Goal: Task Accomplishment & Management: Manage account settings

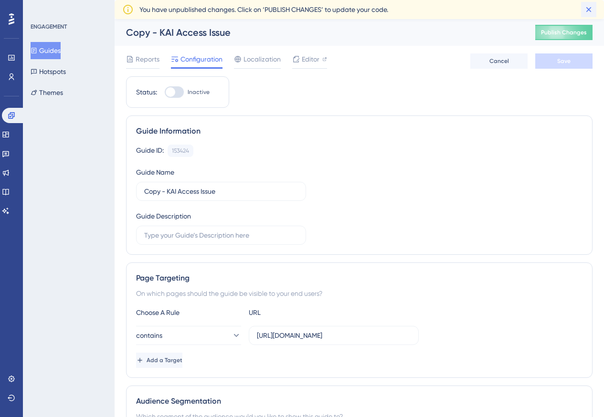
click at [590, 13] on icon at bounding box center [589, 10] width 10 height 10
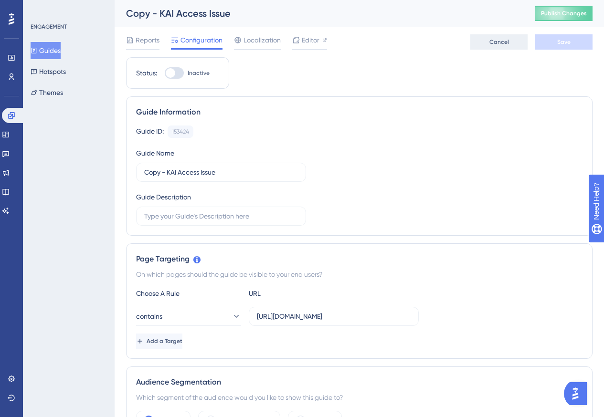
click at [494, 43] on span "Cancel" at bounding box center [500, 42] width 20 height 8
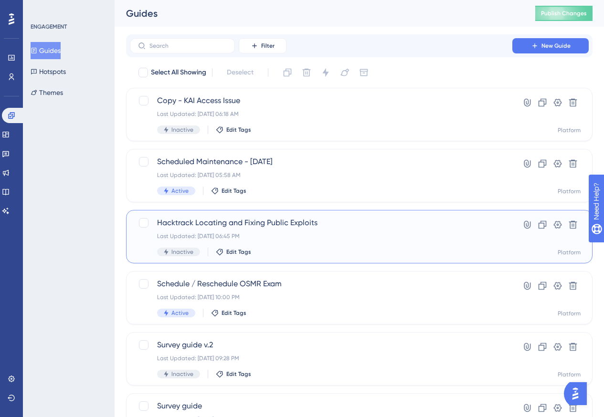
click at [306, 223] on span "Hacktrack Locating and Fixing Public Exploits" at bounding box center [321, 222] width 328 height 11
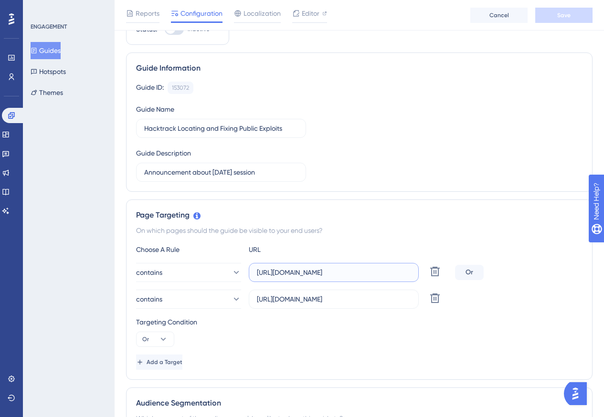
drag, startPoint x: 353, startPoint y: 274, endPoint x: 252, endPoint y: 268, distance: 101.0
click at [252, 268] on label "https://portal.offsec.com/courses/pen-200-44065/learning/locating-public-exploi…" at bounding box center [334, 272] width 170 height 19
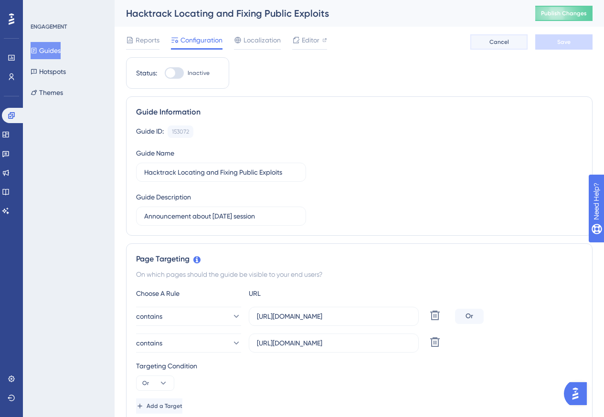
click at [494, 43] on span "Cancel" at bounding box center [500, 42] width 20 height 8
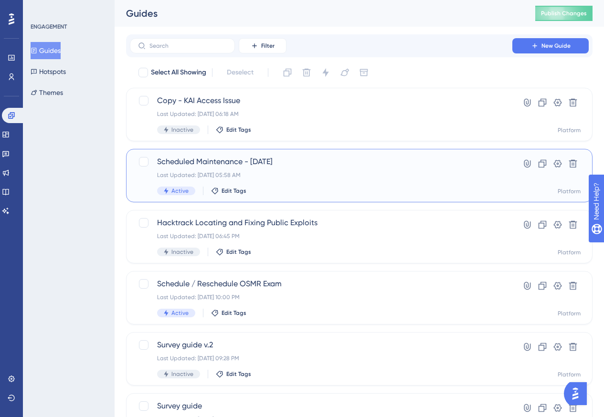
click at [288, 164] on span "Scheduled Maintenance - October 14, 2025" at bounding box center [321, 161] width 328 height 11
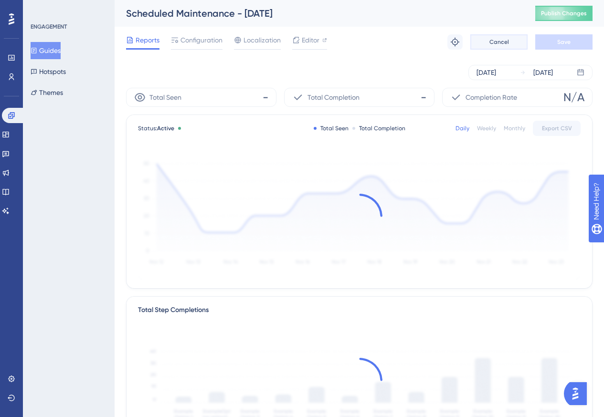
click at [493, 42] on span "Cancel" at bounding box center [500, 42] width 20 height 8
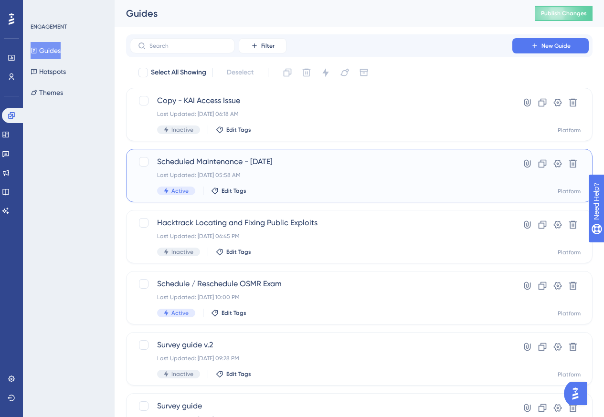
click at [369, 185] on div "Scheduled Maintenance - October 14, 2025 Last Updated: Oct 03 2025, 05:58 AM Ac…" at bounding box center [321, 175] width 328 height 39
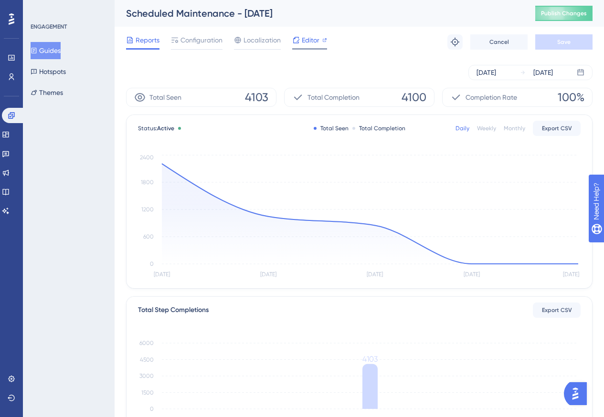
click at [300, 39] on icon at bounding box center [296, 40] width 8 height 8
click at [500, 45] on span "Cancel" at bounding box center [500, 42] width 20 height 8
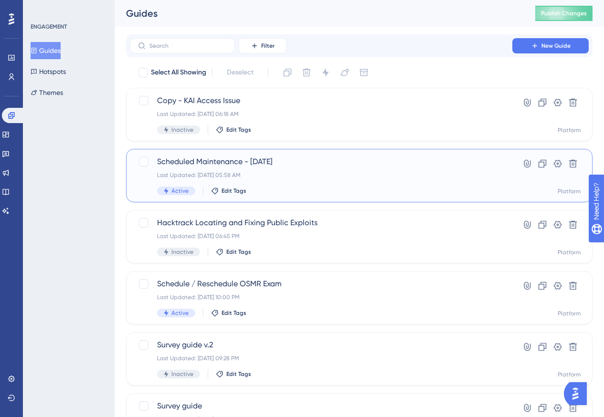
click at [436, 172] on div "Last Updated: Oct 03 2025, 05:58 AM" at bounding box center [321, 175] width 328 height 8
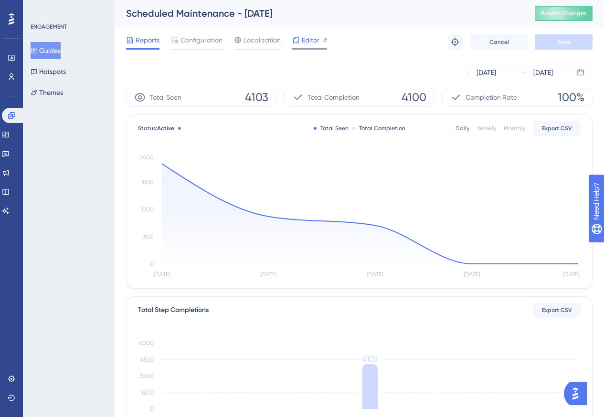
click at [301, 41] on div "Editor" at bounding box center [309, 39] width 35 height 11
click at [252, 40] on span "Localization" at bounding box center [262, 39] width 37 height 11
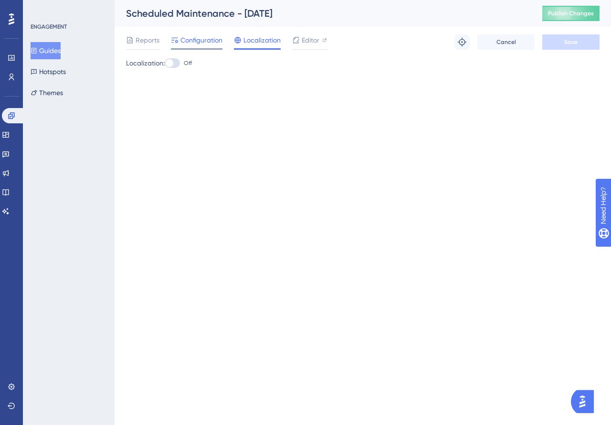
click at [182, 41] on span "Configuration" at bounding box center [202, 39] width 42 height 11
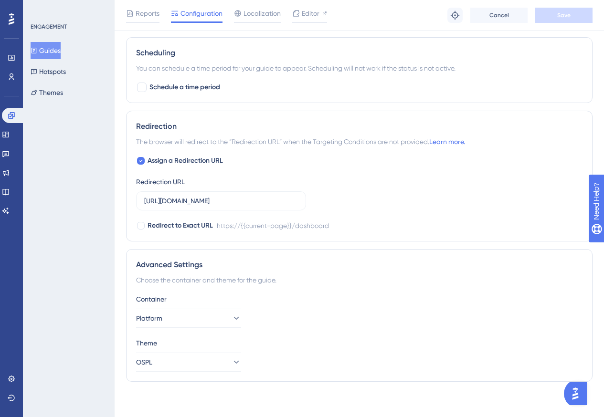
scroll to position [600, 0]
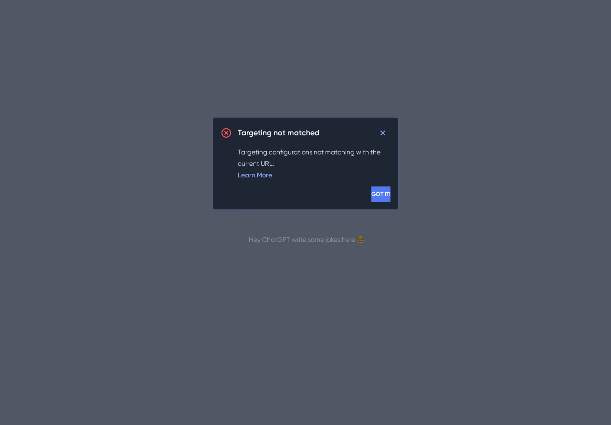
click at [372, 194] on span "GOT IT!" at bounding box center [381, 194] width 19 height 8
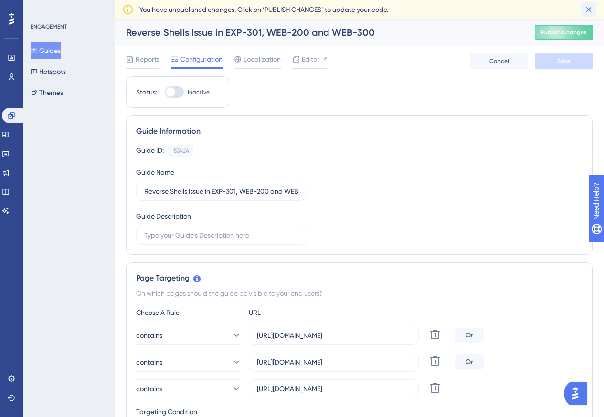
click at [587, 11] on icon at bounding box center [589, 10] width 10 height 10
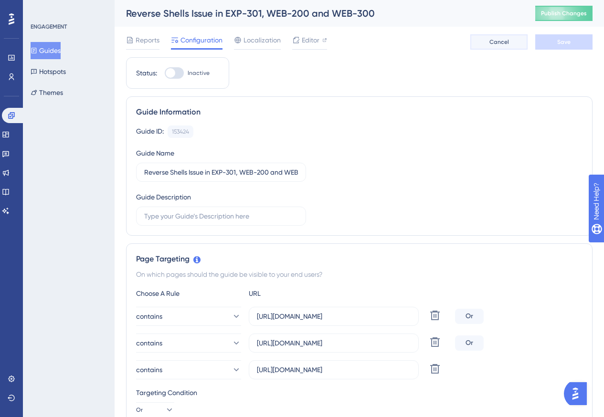
click at [502, 40] on span "Cancel" at bounding box center [500, 42] width 20 height 8
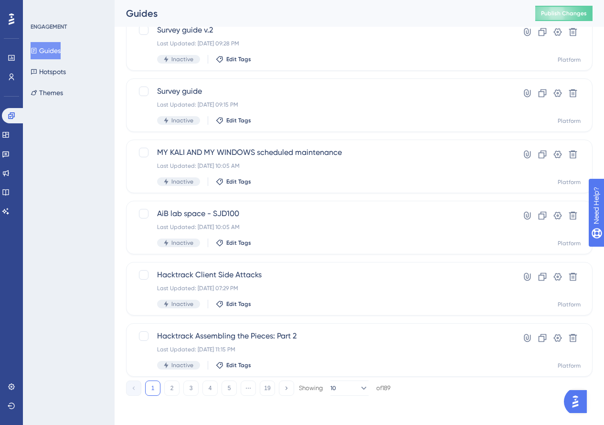
scroll to position [317, 0]
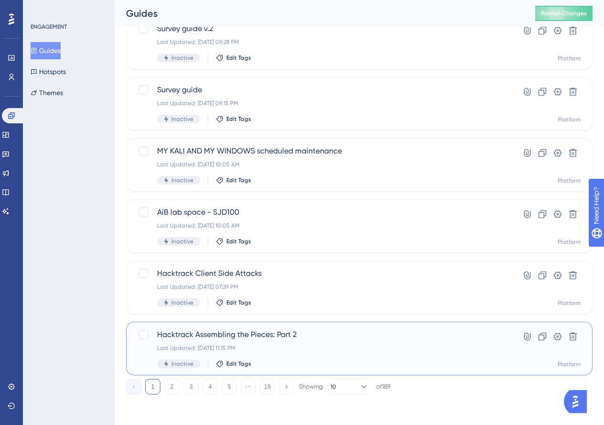
click at [314, 341] on div "Hacktrack Assembling the Pieces: Part 2 Last Updated: Sep 16 2025, 11:15 PM Ina…" at bounding box center [321, 348] width 328 height 39
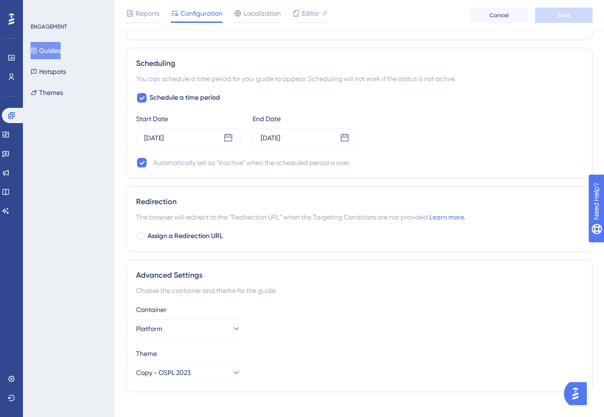
scroll to position [501, 0]
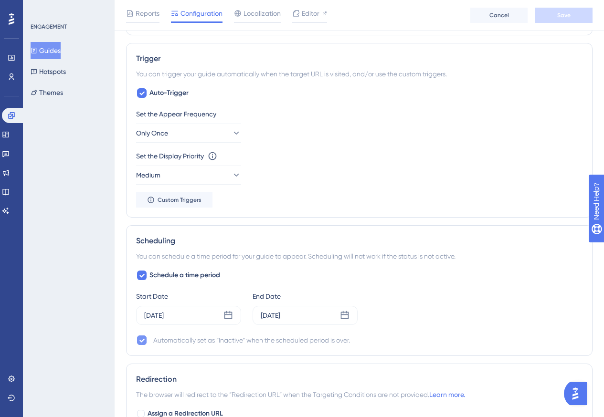
click at [143, 341] on icon at bounding box center [141, 341] width 5 height 4
click at [143, 341] on div at bounding box center [142, 341] width 10 height 10
checkbox input "true"
click at [349, 312] on icon at bounding box center [345, 316] width 10 height 10
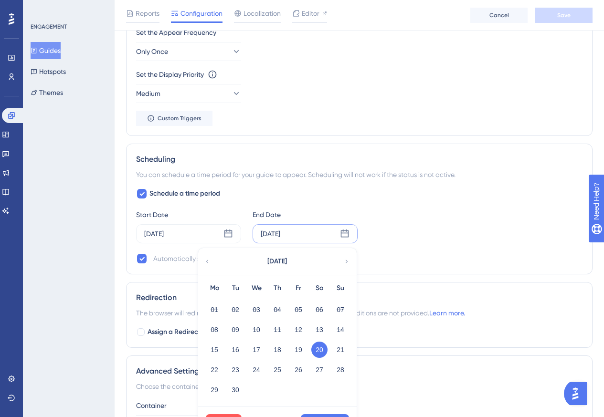
scroll to position [596, 0]
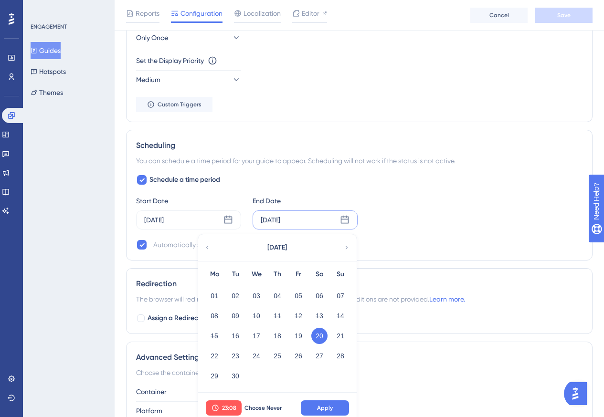
click at [395, 216] on div "Start Date Sep 16 2025 End Date Sep 20 2025 September 2025 Mo Tu We Th Fr Sa Su…" at bounding box center [359, 212] width 447 height 34
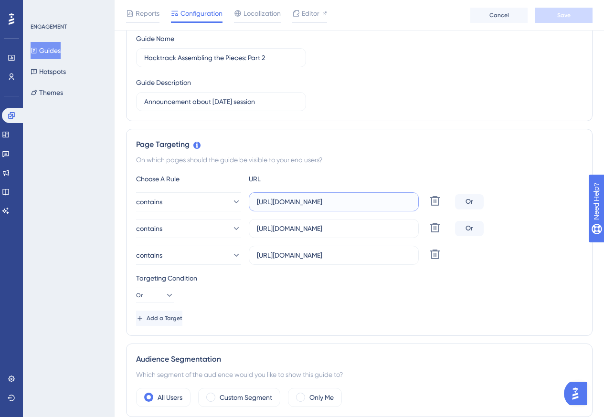
scroll to position [0, 51]
drag, startPoint x: 361, startPoint y: 205, endPoint x: 368, endPoint y: 205, distance: 7.2
click at [376, 206] on input "https://portal.offsec.com/courses/pen-200-44065/syllabus/book" at bounding box center [334, 202] width 154 height 11
click at [368, 205] on input "https://portal.offsec.com/courses/pen-200-44065/syllabus/book" at bounding box center [334, 202] width 154 height 11
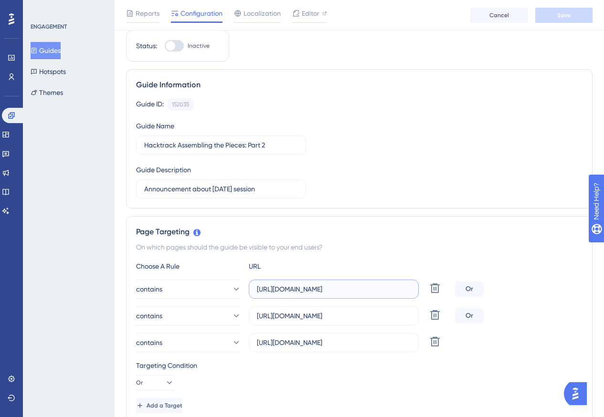
scroll to position [0, 0]
